Goal: Task Accomplishment & Management: Use online tool/utility

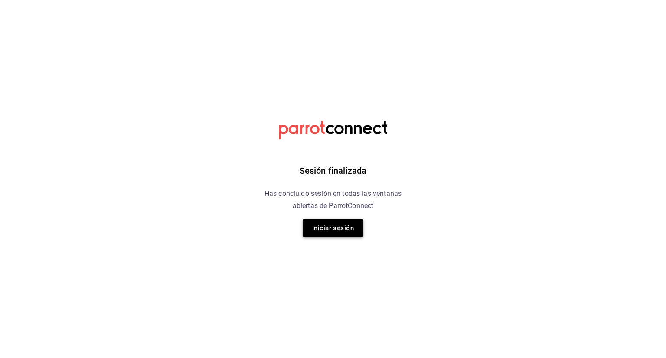
click at [338, 229] on button "Iniciar sesión" at bounding box center [332, 228] width 61 height 18
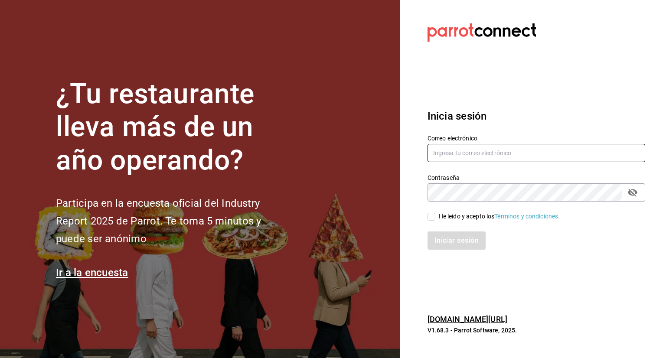
type input "multiuser@dairy.com"
click at [433, 218] on input "He leído y acepto los Términos y condiciones." at bounding box center [431, 217] width 8 height 8
checkbox input "true"
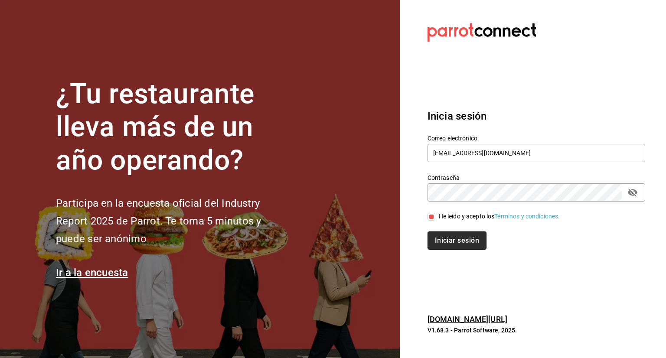
click at [466, 247] on button "Iniciar sesión" at bounding box center [456, 240] width 59 height 18
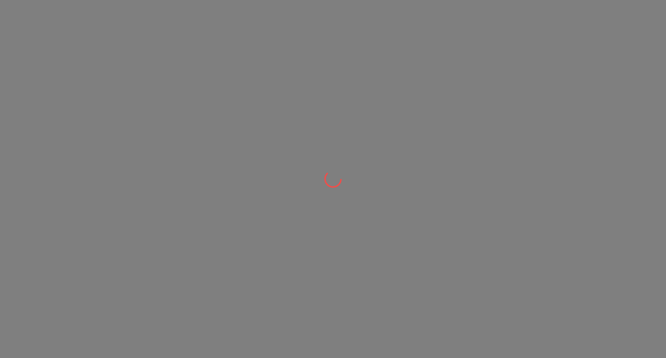
click at [485, 332] on div at bounding box center [333, 179] width 666 height 358
click at [452, 146] on div at bounding box center [333, 179] width 666 height 358
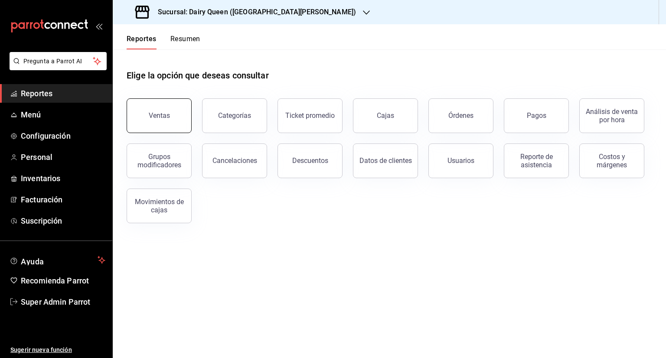
click at [169, 117] on button "Ventas" at bounding box center [159, 115] width 65 height 35
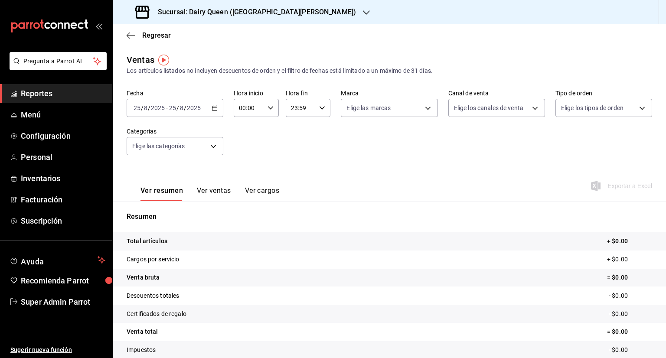
click at [214, 108] on icon "button" at bounding box center [214, 108] width 6 height 6
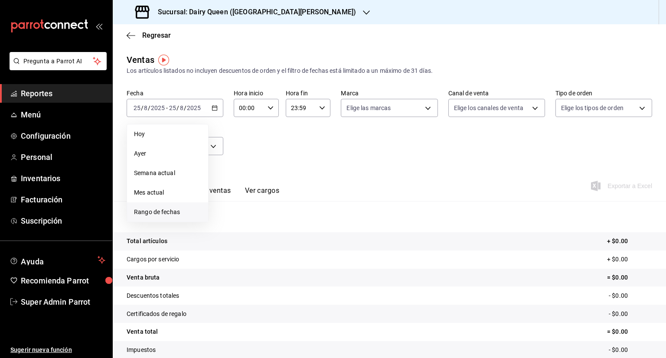
click at [166, 215] on span "Rango de fechas" at bounding box center [167, 212] width 67 height 9
click at [242, 204] on abbr "12" at bounding box center [242, 204] width 6 height 6
click at [229, 207] on button "11" at bounding box center [226, 204] width 15 height 16
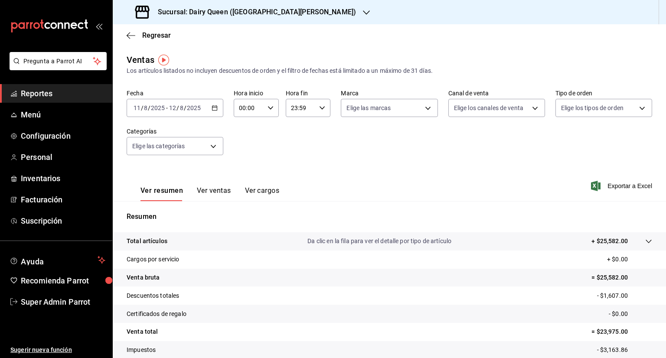
click at [211, 109] on icon "button" at bounding box center [214, 108] width 6 height 6
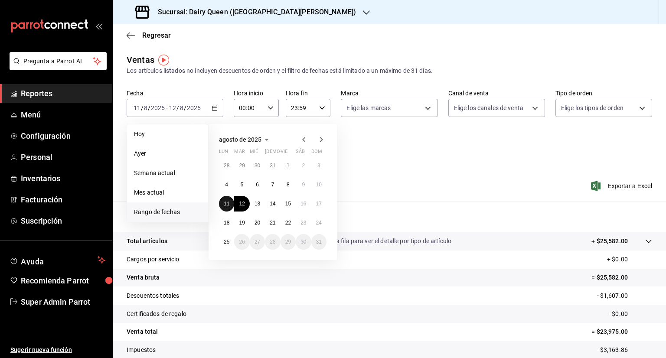
click at [227, 203] on abbr "11" at bounding box center [227, 204] width 6 height 6
click at [227, 223] on abbr "18" at bounding box center [227, 223] width 6 height 6
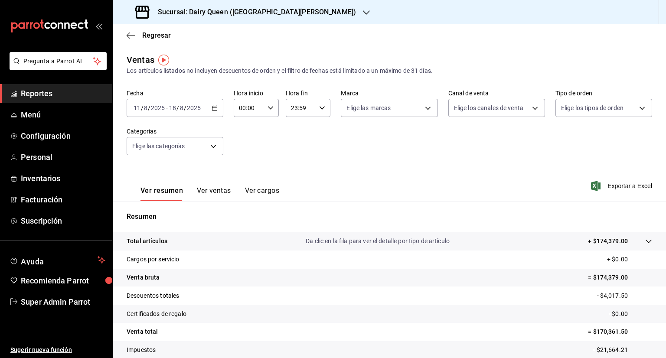
click at [214, 110] on \(Stroke\) "button" at bounding box center [214, 108] width 5 height 5
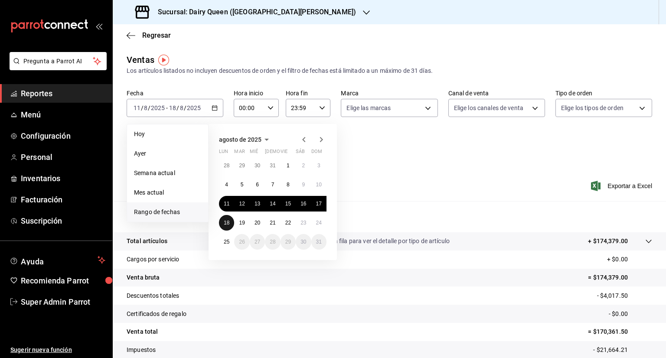
click at [226, 225] on abbr "18" at bounding box center [227, 223] width 6 height 6
click at [316, 225] on button "24" at bounding box center [318, 223] width 15 height 16
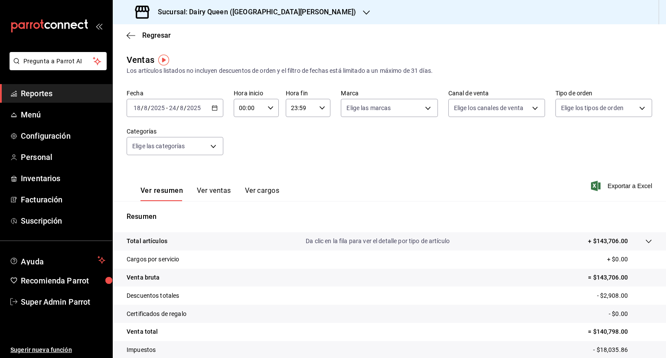
click at [315, 7] on div "Sucursal: Dairy Queen ([GEOGRAPHIC_DATA][PERSON_NAME])" at bounding box center [247, 12] width 254 height 24
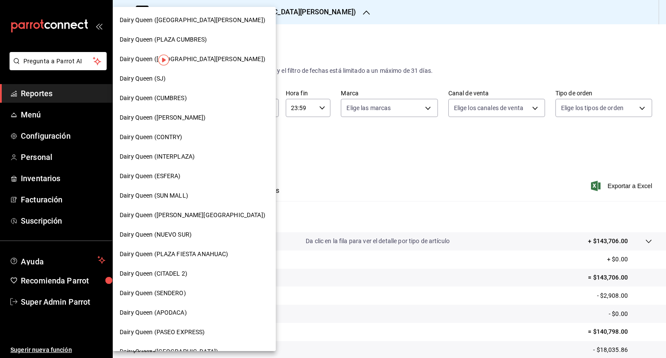
click at [196, 56] on span "Dairy Queen ([GEOGRAPHIC_DATA][PERSON_NAME])" at bounding box center [193, 59] width 146 height 9
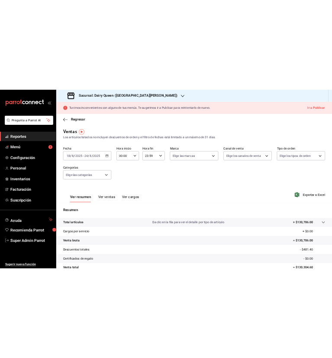
scroll to position [43, 0]
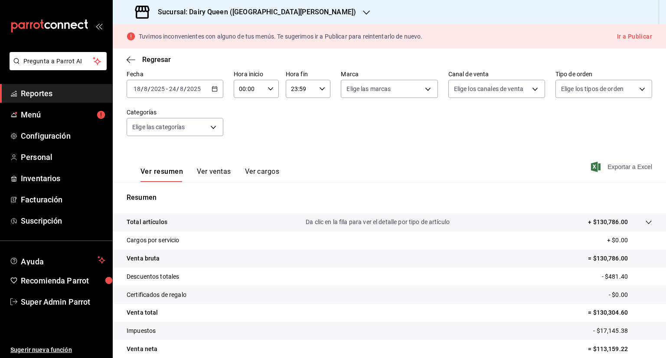
click at [614, 166] on span "Exportar a Excel" at bounding box center [621, 167] width 59 height 10
click at [281, 156] on div "Ver resumen Ver ventas Ver cargos Exportar a Excel" at bounding box center [389, 164] width 553 height 36
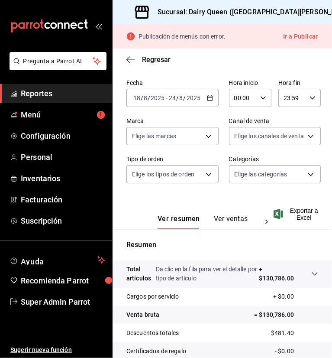
click at [269, 14] on h3 "Sucursal: Dairy Queen ([GEOGRAPHIC_DATA][PERSON_NAME])" at bounding box center [253, 12] width 205 height 10
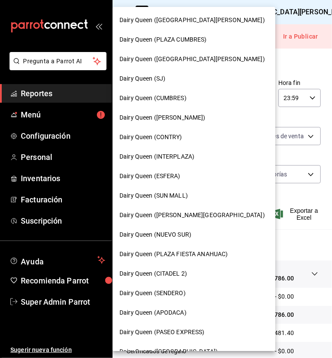
click at [174, 292] on span "Dairy Queen (SENDERO)" at bounding box center [153, 293] width 66 height 9
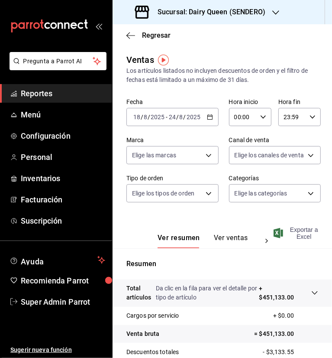
click at [295, 233] on span "Exportar a Excel" at bounding box center [297, 233] width 43 height 14
click at [219, 42] on div "Regresar" at bounding box center [223, 35] width 220 height 22
click at [273, 13] on icon "button" at bounding box center [276, 12] width 7 height 7
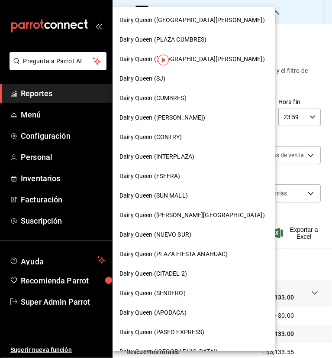
click at [186, 115] on span "Dairy Queen ([PERSON_NAME])" at bounding box center [163, 117] width 86 height 9
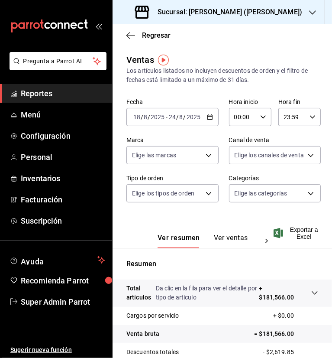
click at [247, 40] on div "Regresar" at bounding box center [223, 35] width 220 height 22
click at [309, 10] on icon "button" at bounding box center [312, 12] width 7 height 7
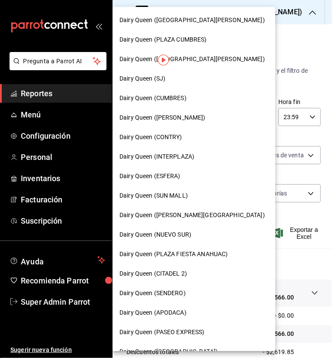
click at [173, 120] on span "Dairy Queen ([PERSON_NAME])" at bounding box center [163, 117] width 86 height 9
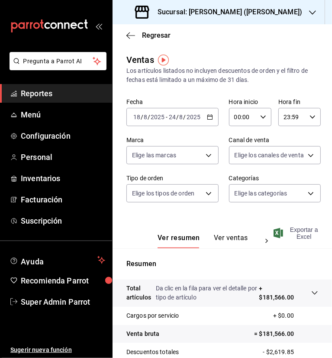
click at [298, 233] on span "Exportar a Excel" at bounding box center [297, 233] width 43 height 14
click at [237, 10] on h3 "Sucursal: [PERSON_NAME] ([PERSON_NAME])" at bounding box center [227, 12] width 152 height 10
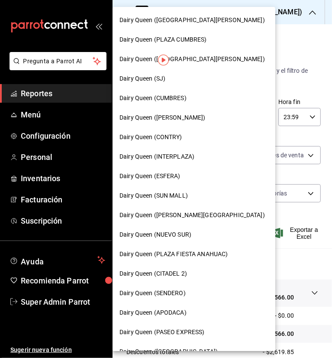
click at [170, 101] on span "Dairy Queen (CUMBRES)" at bounding box center [153, 98] width 67 height 9
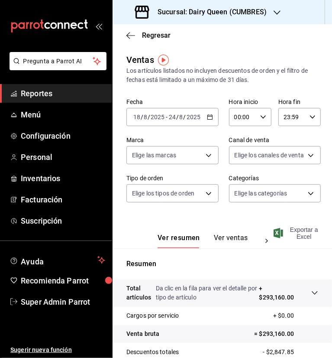
click at [297, 234] on span "Exportar a Excel" at bounding box center [297, 233] width 43 height 14
click at [241, 21] on div "Sucursal: Dairy Queen (CUMBRES)" at bounding box center [202, 12] width 165 height 24
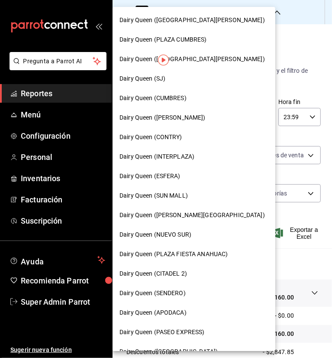
click at [181, 196] on span "Dairy Queen (SUN MALL)" at bounding box center [154, 195] width 68 height 9
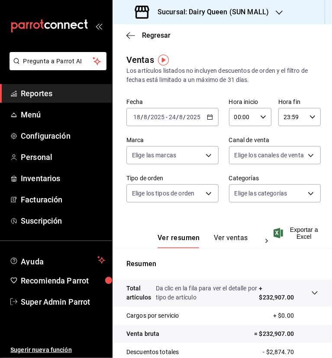
click at [237, 45] on div "Regresar" at bounding box center [223, 35] width 220 height 22
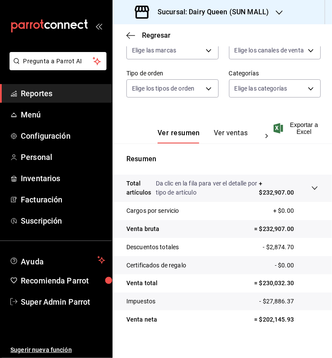
scroll to position [114, 0]
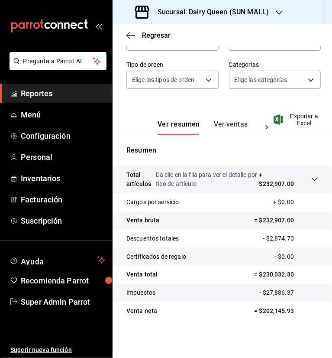
click at [299, 127] on div "Ver resumen Ver ventas Ver cargos Exportar a Excel" at bounding box center [223, 117] width 220 height 36
click at [301, 119] on span "Exportar a Excel" at bounding box center [297, 120] width 43 height 14
click at [278, 11] on icon "button" at bounding box center [279, 12] width 7 height 7
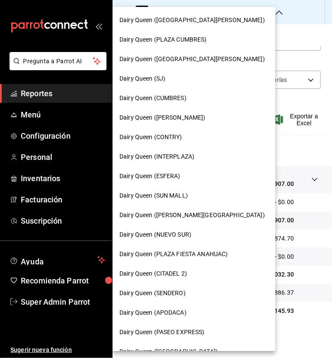
click at [182, 312] on span "Dairy Queen (APODACA)" at bounding box center [153, 312] width 67 height 9
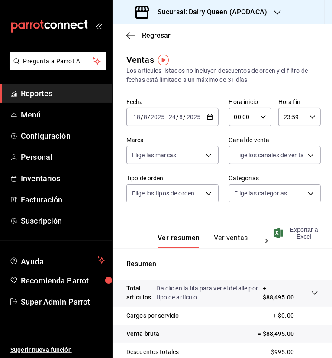
click at [304, 234] on span "Exportar a Excel" at bounding box center [297, 233] width 43 height 14
click at [249, 16] on h3 "Sucursal: Dairy Queen (APODACA)" at bounding box center [209, 12] width 117 height 10
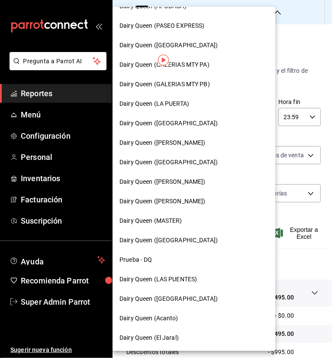
scroll to position [306, 0]
click at [181, 282] on span "Dairy Queen (LAS PUENTES)" at bounding box center [159, 279] width 78 height 9
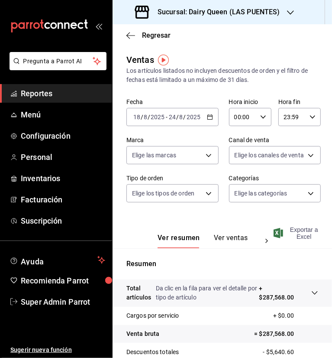
click at [298, 234] on span "Exportar a Excel" at bounding box center [297, 233] width 43 height 14
click at [288, 10] on icon "button" at bounding box center [290, 12] width 7 height 7
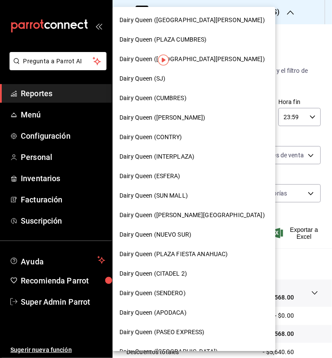
click at [180, 232] on span "Dairy Queen (NUEVO SUR)" at bounding box center [156, 234] width 72 height 9
